Goal: Download file/media

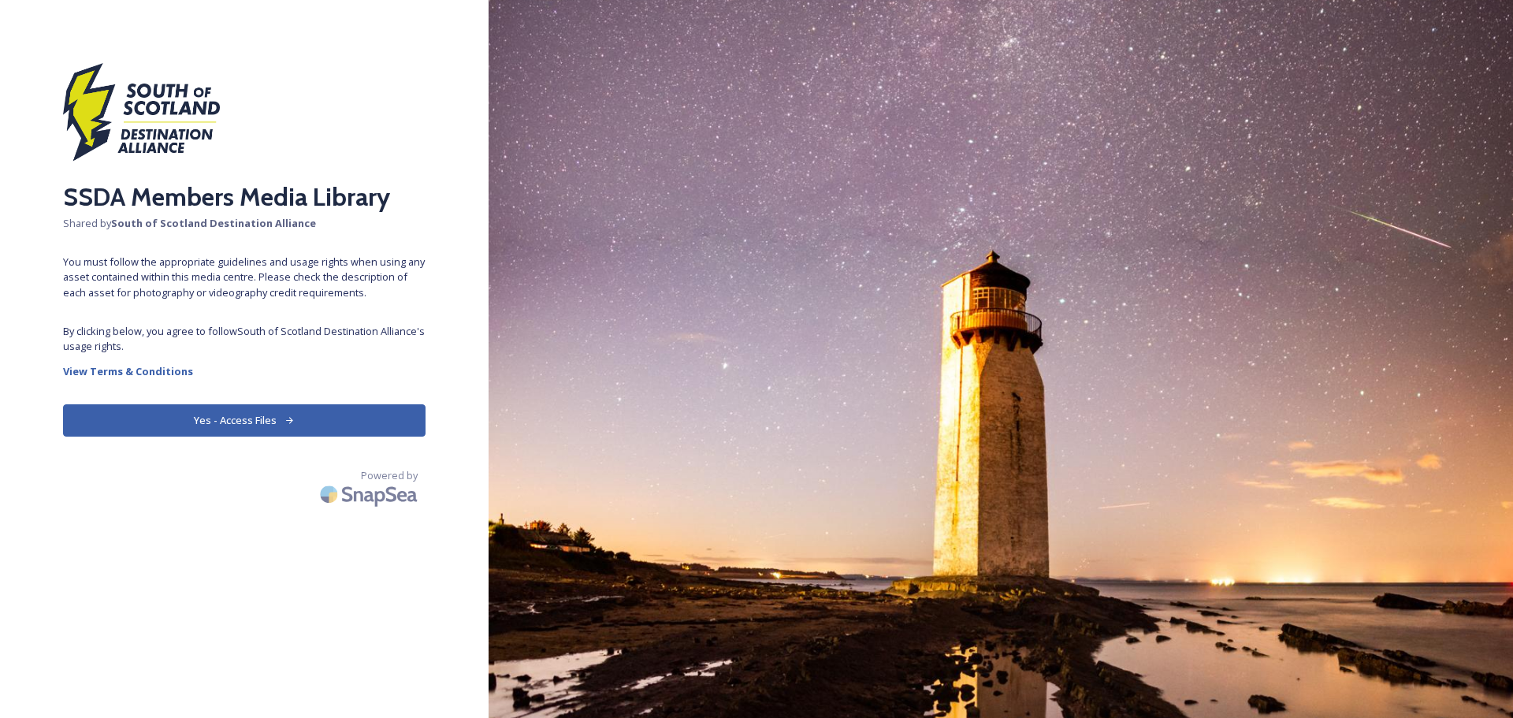
drag, startPoint x: 242, startPoint y: 421, endPoint x: 410, endPoint y: 450, distance: 170.3
click at [243, 420] on button "Yes - Access Files" at bounding box center [244, 420] width 362 height 32
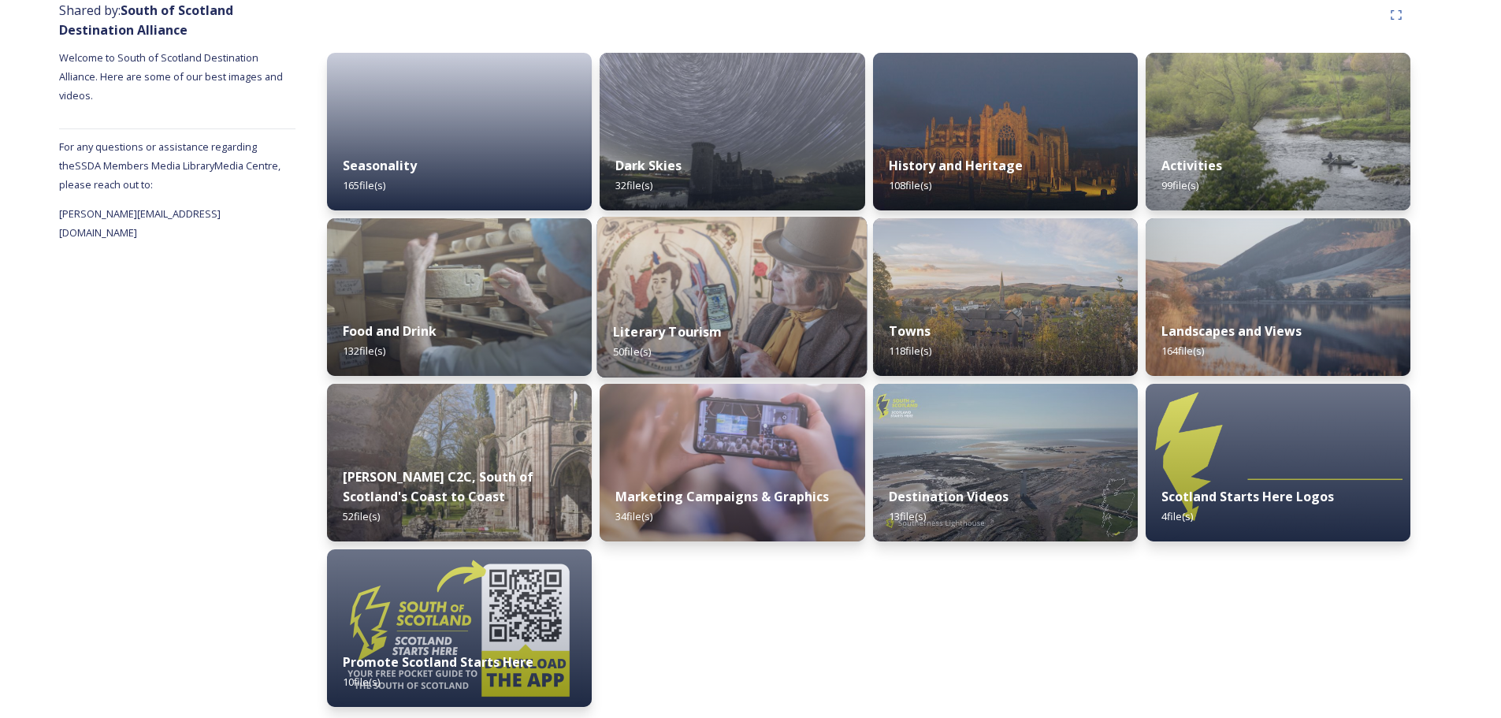
scroll to position [204, 0]
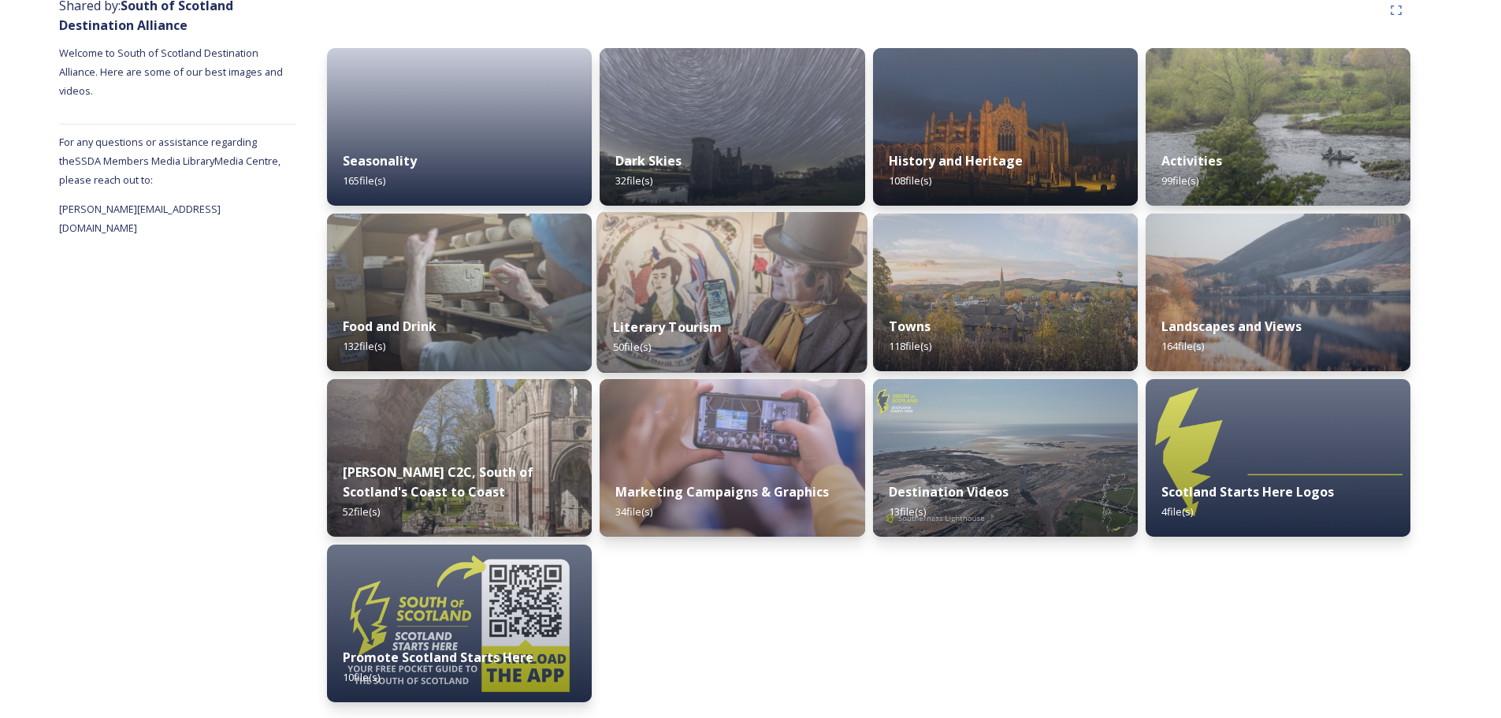
click at [683, 259] on img at bounding box center [732, 292] width 270 height 161
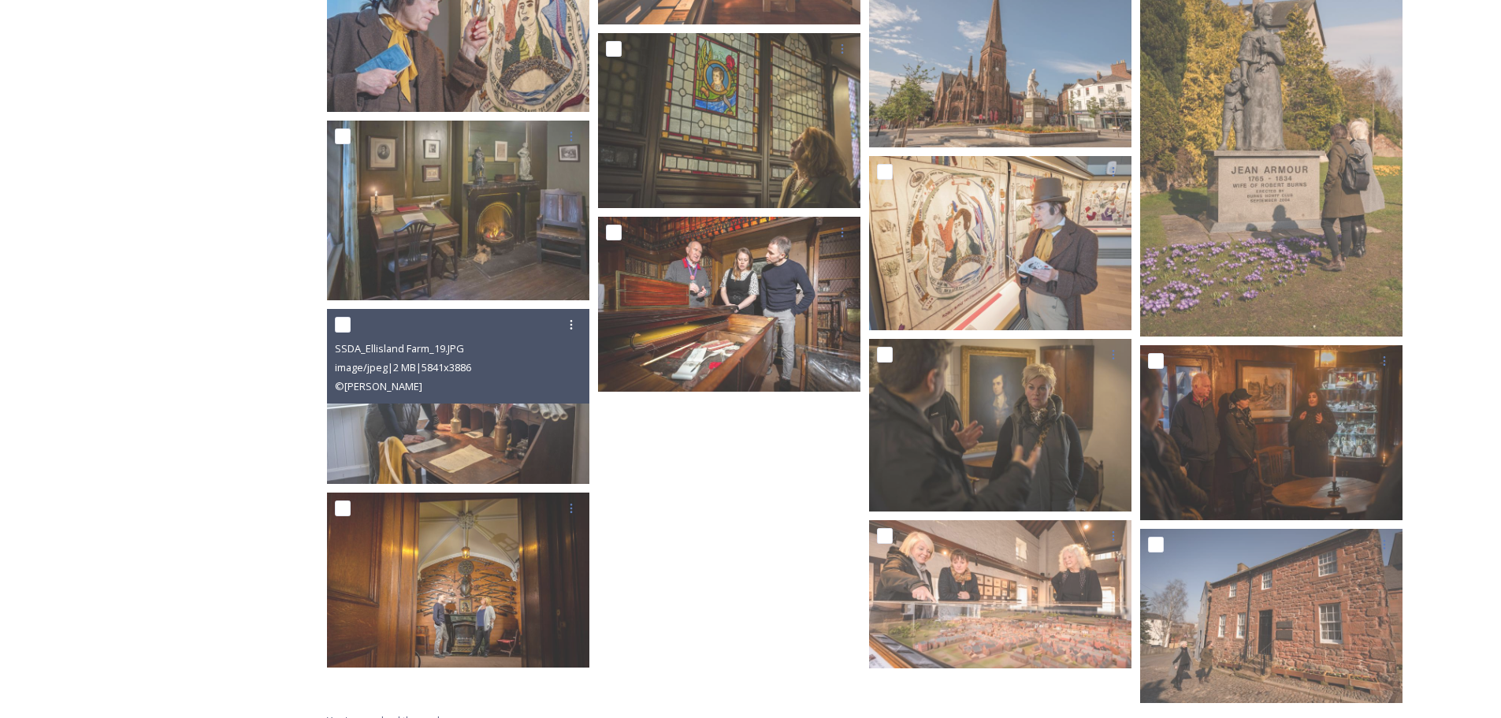
scroll to position [2241, 0]
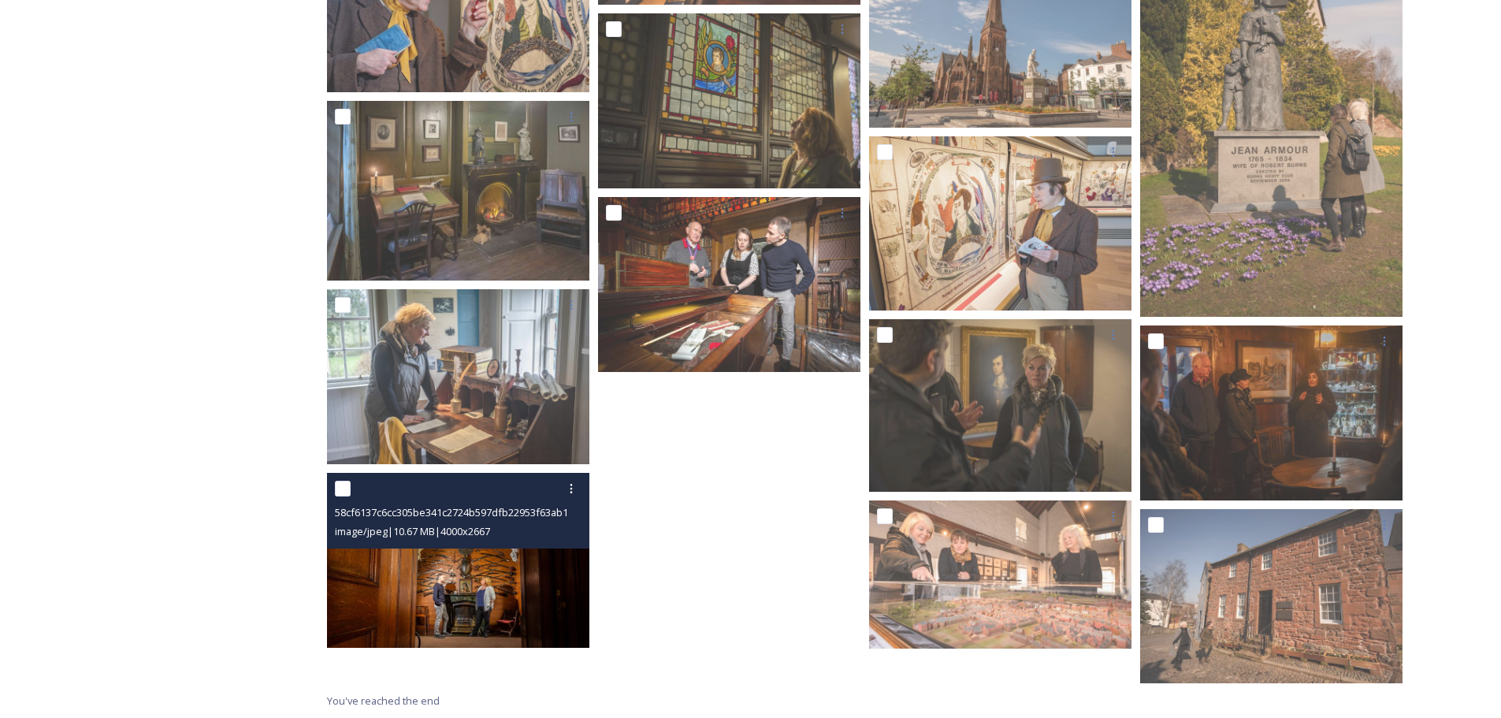
click at [447, 592] on img at bounding box center [458, 560] width 262 height 175
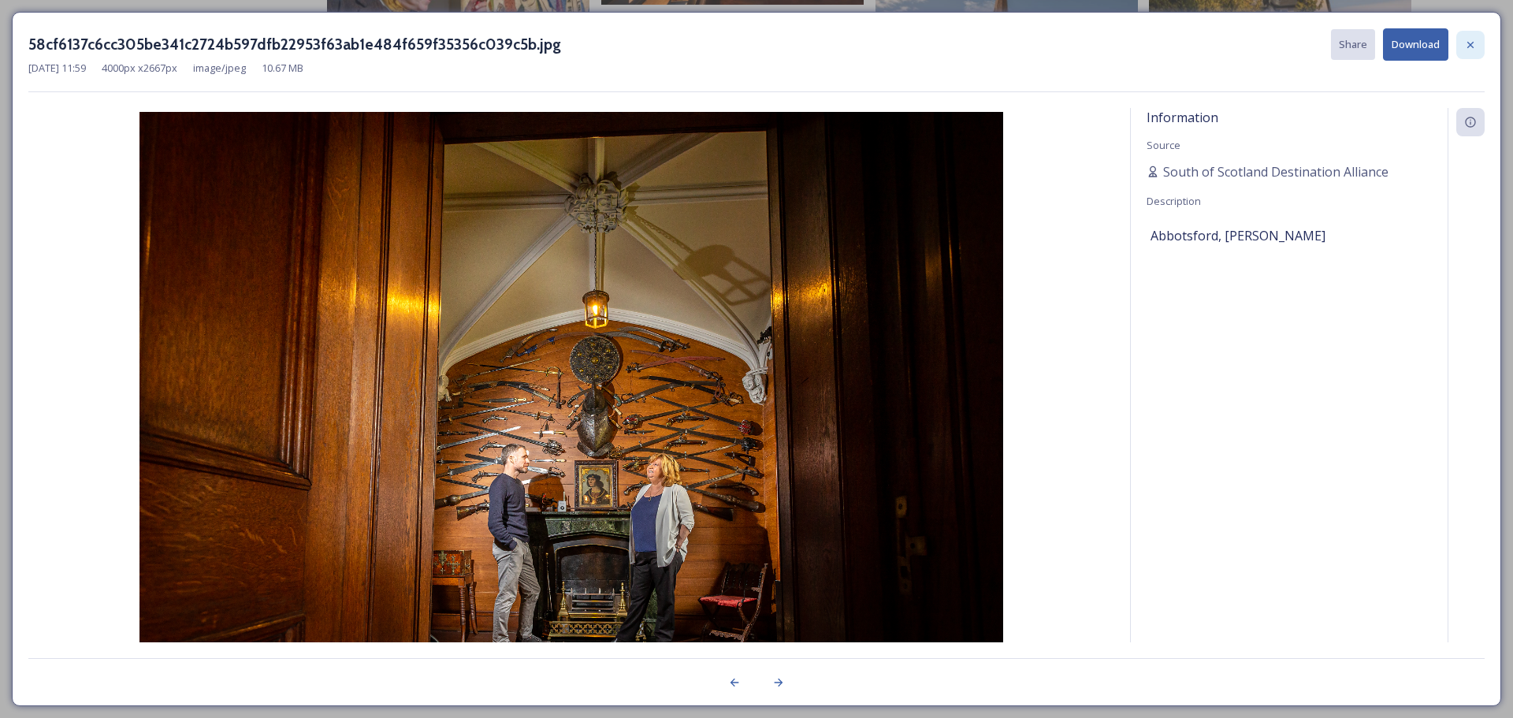
click at [1465, 50] on icon at bounding box center [1470, 45] width 13 height 13
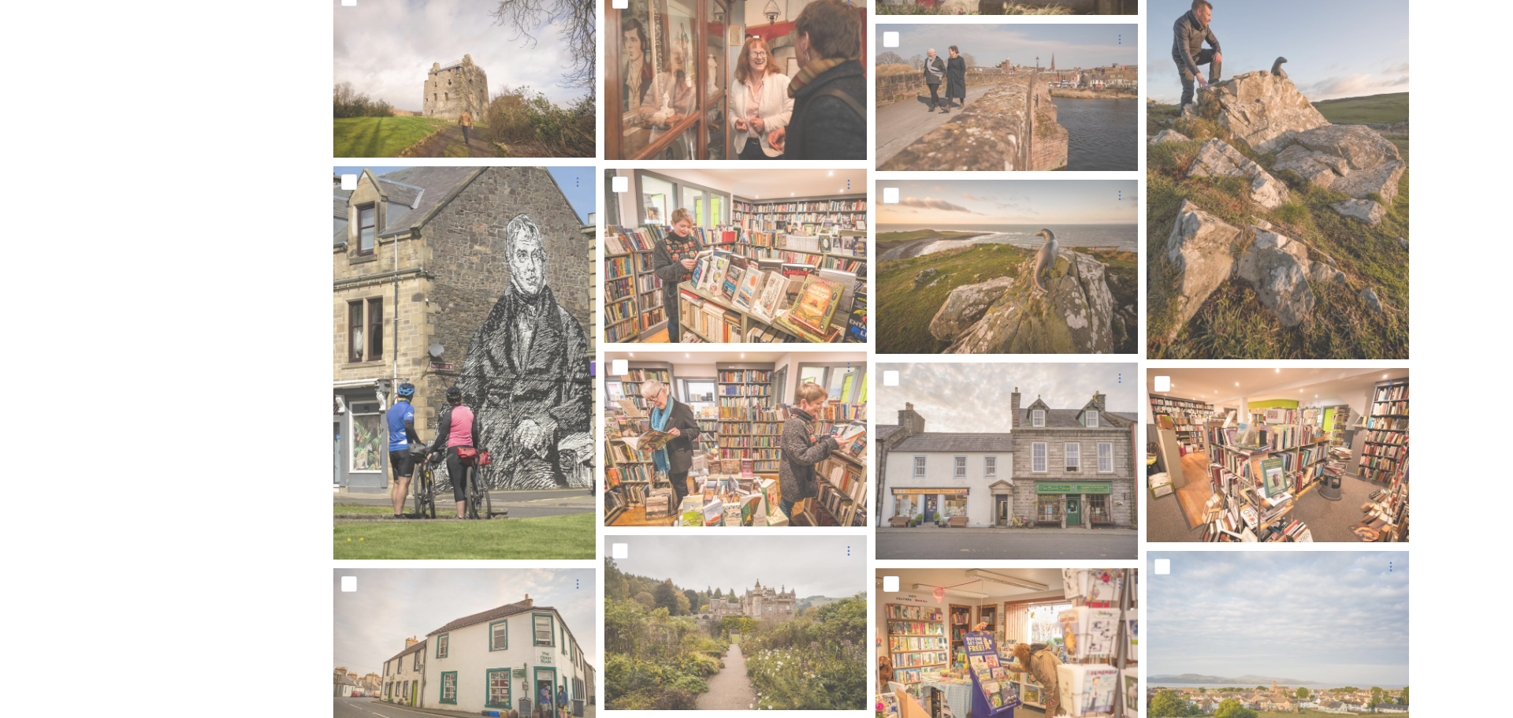
scroll to position [980, 0]
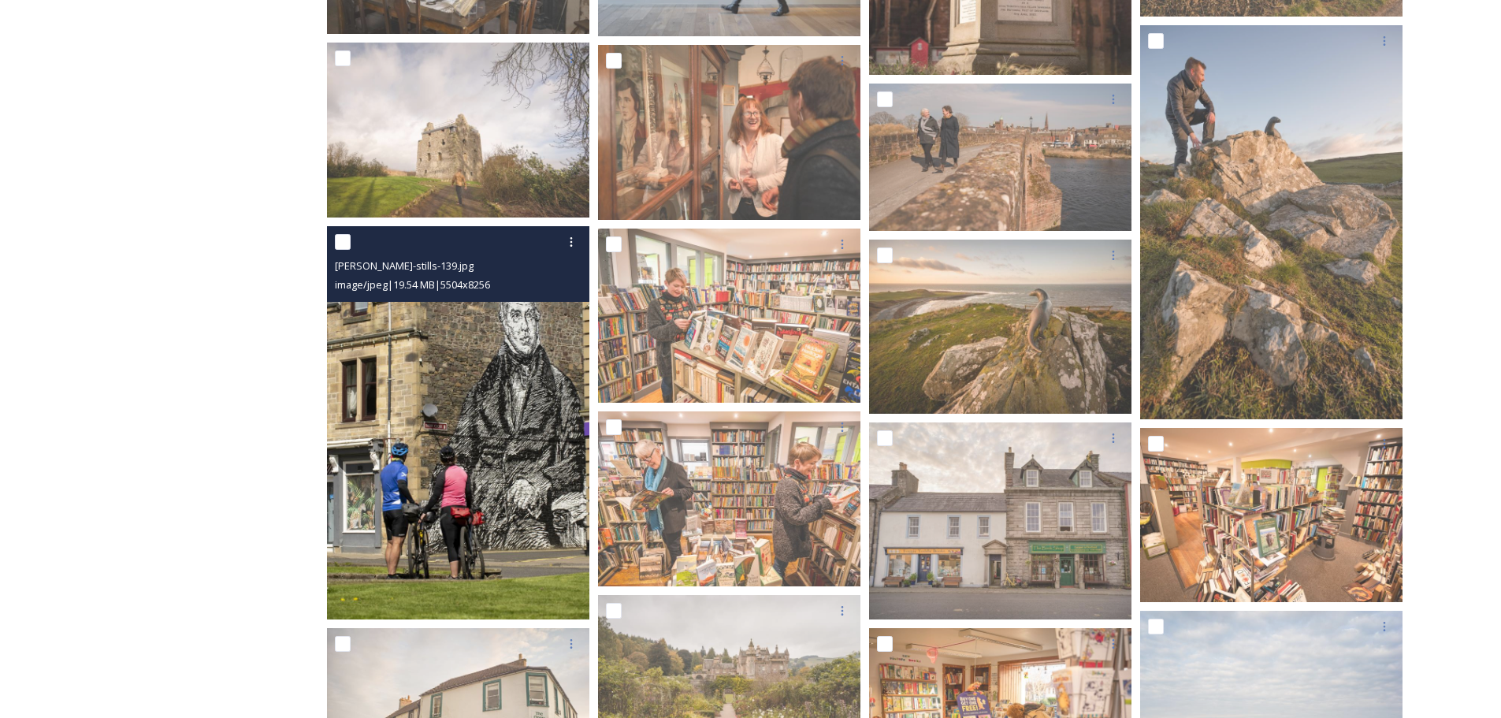
click at [341, 250] on div at bounding box center [460, 242] width 251 height 28
click at [473, 344] on img at bounding box center [458, 423] width 262 height 394
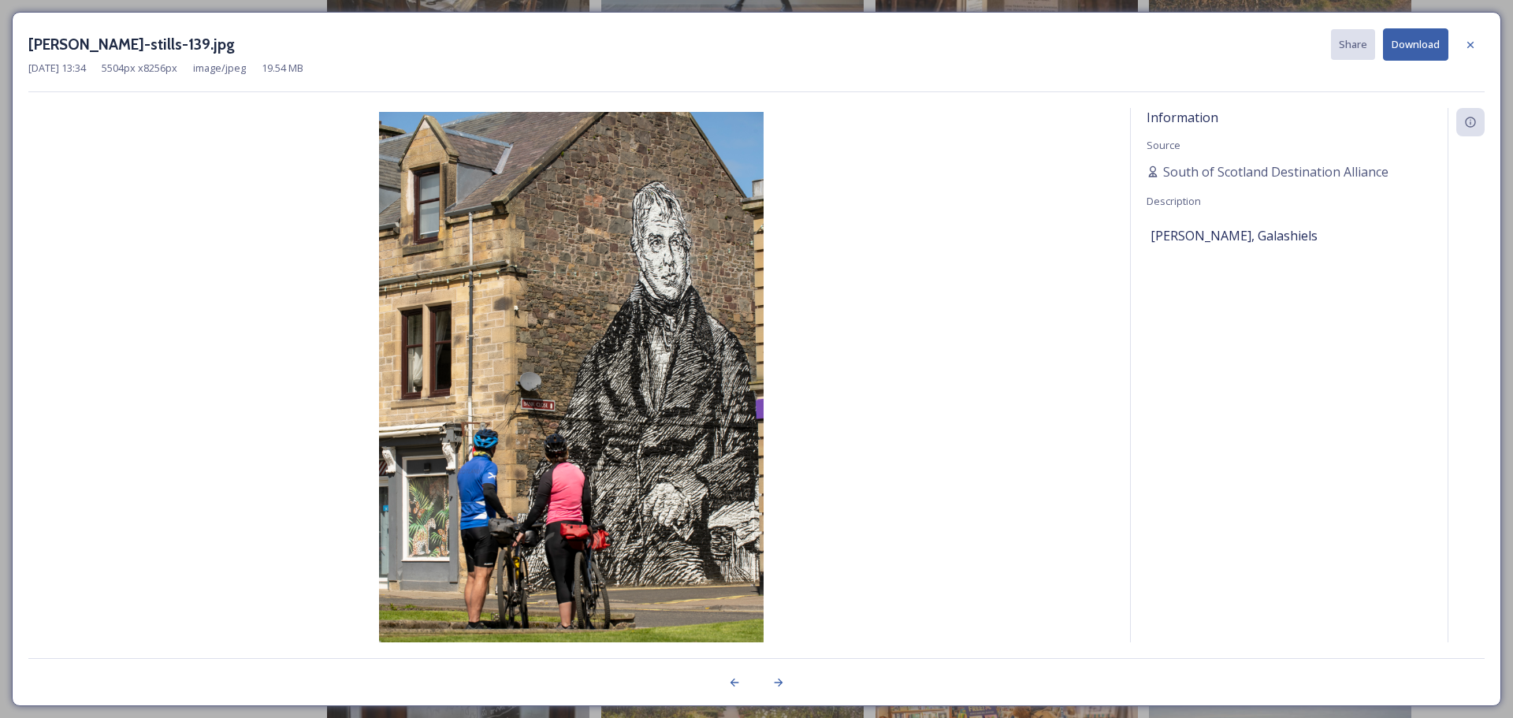
click at [1193, 203] on span "Description" at bounding box center [1173, 201] width 54 height 14
click at [1267, 172] on span "South of Scotland Destination Alliance" at bounding box center [1275, 171] width 225 height 19
click at [1217, 236] on span "[PERSON_NAME], Galashiels" at bounding box center [1233, 235] width 167 height 19
click at [1197, 150] on div "Information Source South of [GEOGRAPHIC_DATA] Destination Alliance Description …" at bounding box center [1289, 396] width 317 height 576
click at [647, 296] on img at bounding box center [571, 400] width 1086 height 576
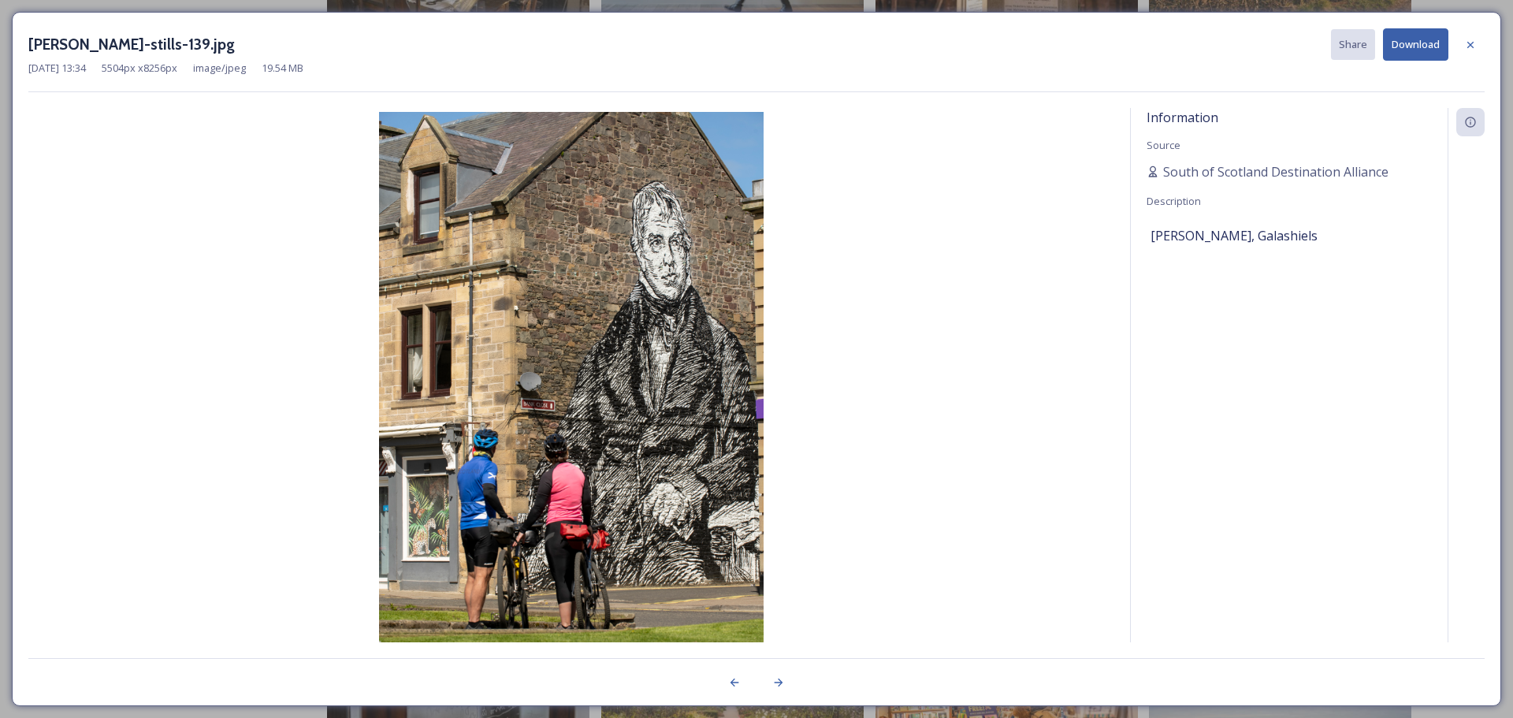
click at [1394, 43] on button "Download" at bounding box center [1415, 44] width 65 height 32
click at [1243, 434] on div "Information Source South of [GEOGRAPHIC_DATA] Destination Alliance Description …" at bounding box center [1289, 396] width 317 height 576
click at [1268, 194] on div "Information Source South of [GEOGRAPHIC_DATA] Destination Alliance Description …" at bounding box center [1289, 396] width 317 height 576
click at [1278, 174] on span "South of Scotland Destination Alliance" at bounding box center [1275, 171] width 225 height 19
click at [1478, 43] on div at bounding box center [1470, 45] width 28 height 28
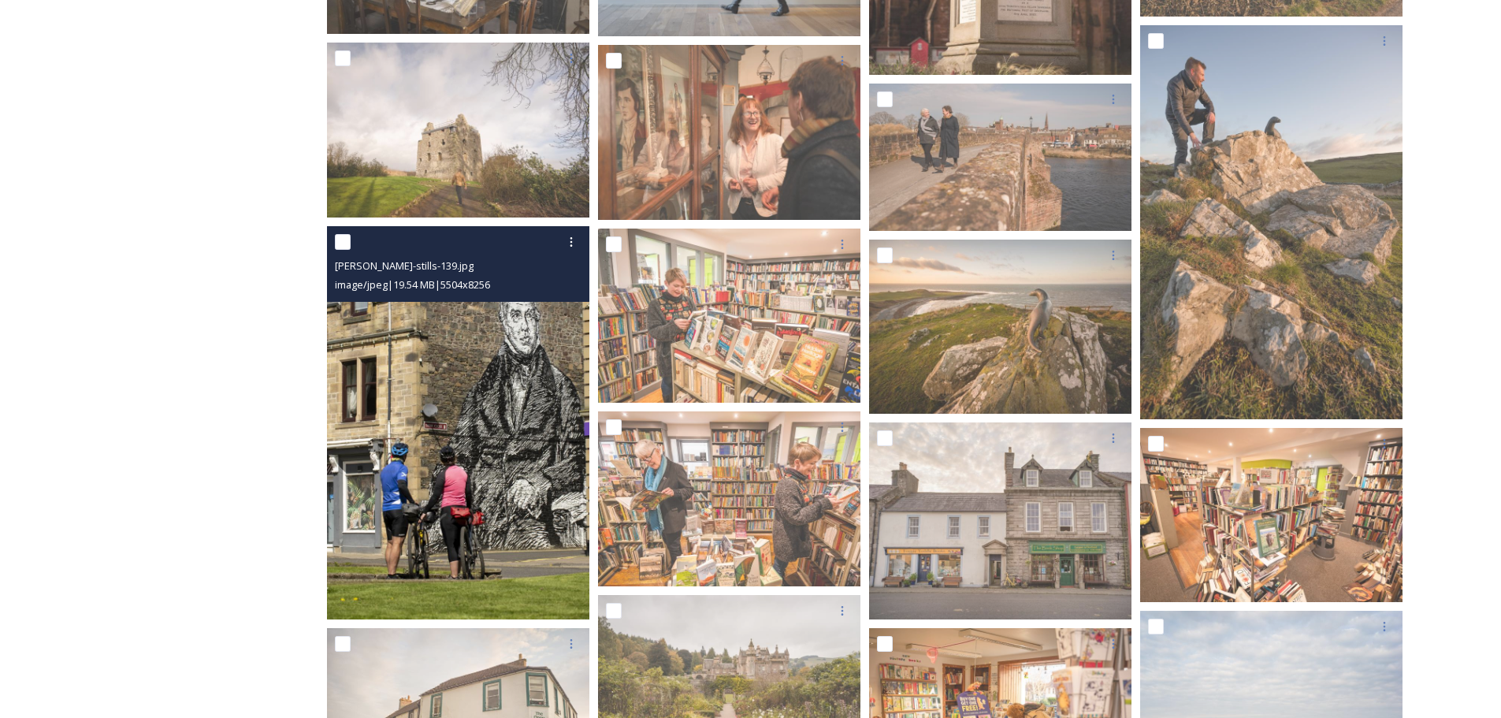
click at [444, 271] on span "[PERSON_NAME]-stills-139.jpg" at bounding box center [404, 265] width 139 height 14
click at [455, 398] on img at bounding box center [458, 423] width 262 height 394
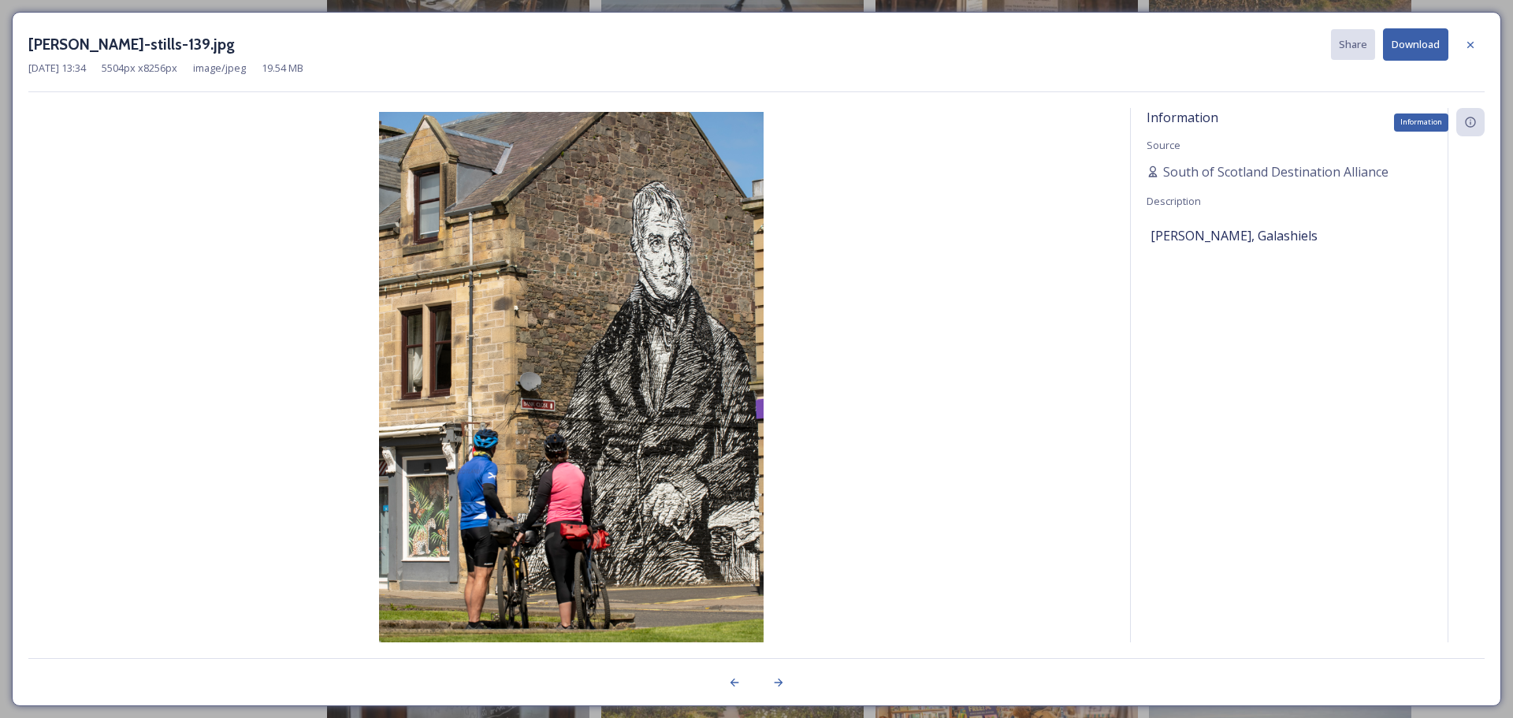
click at [1478, 122] on div "Information" at bounding box center [1470, 122] width 28 height 28
click at [1468, 125] on icon at bounding box center [1470, 122] width 13 height 13
click at [1469, 120] on icon at bounding box center [1470, 122] width 13 height 13
click at [1360, 154] on div "Information Source South of [GEOGRAPHIC_DATA] Destination Alliance Description …" at bounding box center [1289, 396] width 317 height 576
drag, startPoint x: 1362, startPoint y: 180, endPoint x: 1158, endPoint y: 177, distance: 204.1
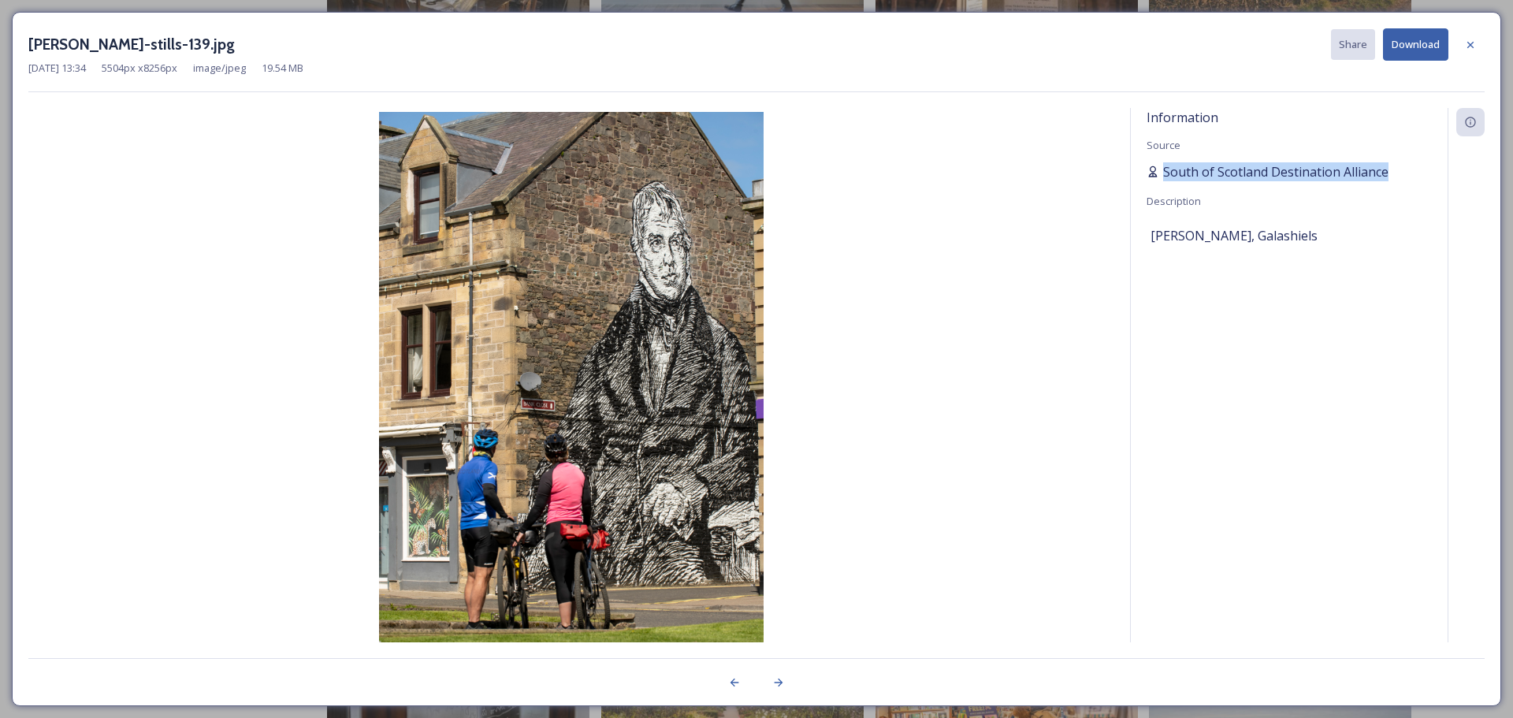
click at [1158, 177] on div "South of Scotland Destination Alliance" at bounding box center [1288, 171] width 285 height 19
copy span "South of Scotland Destination Alliance"
